Goal: Task Accomplishment & Management: Use online tool/utility

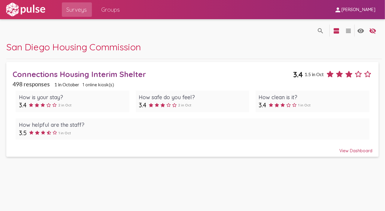
click at [349, 152] on div "View Dashboard" at bounding box center [193, 148] width 360 height 11
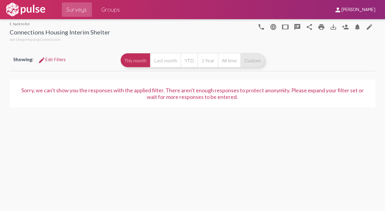
click at [248, 61] on button "Custom" at bounding box center [253, 60] width 24 height 14
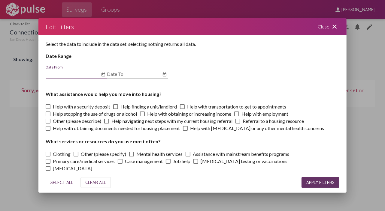
click at [103, 76] on icon "Open calendar" at bounding box center [103, 74] width 4 height 4
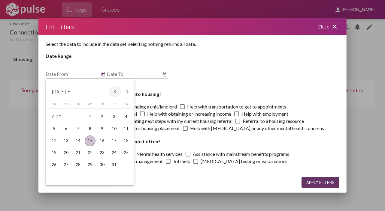
click at [113, 95] on button "Previous month" at bounding box center [115, 92] width 12 height 12
click at [114, 95] on button "Previous month" at bounding box center [115, 92] width 12 height 12
click at [81, 128] on div "1" at bounding box center [78, 129] width 11 height 11
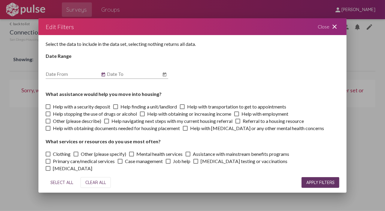
type input "[DATE]"
click at [165, 76] on icon "Open calendar" at bounding box center [164, 74] width 5 height 7
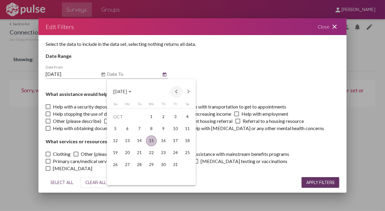
click at [177, 94] on button "Previous month" at bounding box center [176, 92] width 12 height 12
click at [144, 176] on div "30" at bounding box center [139, 177] width 11 height 11
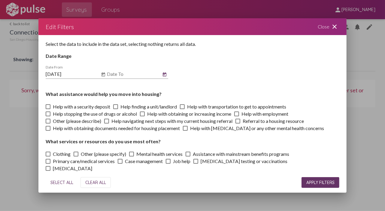
type input "[DATE]"
click at [317, 183] on span "APPLY FILTERS" at bounding box center [320, 182] width 28 height 5
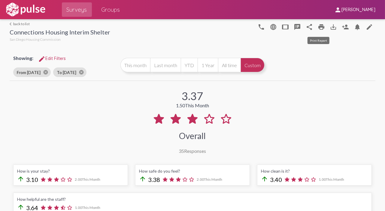
click at [318, 26] on mat-icon "print" at bounding box center [321, 26] width 7 height 7
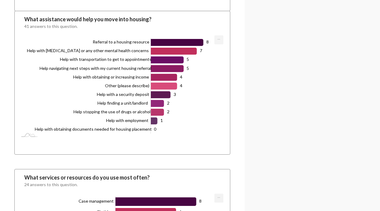
scroll to position [1476, 0]
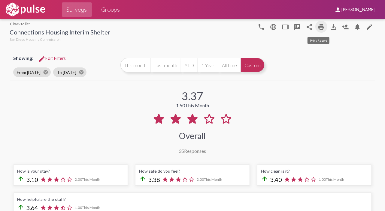
click at [318, 29] on mat-icon "print" at bounding box center [321, 26] width 7 height 7
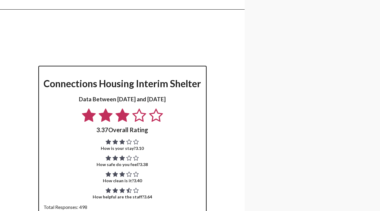
scroll to position [360, 0]
